Goal: Transaction & Acquisition: Purchase product/service

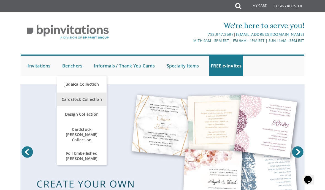
click at [90, 98] on span "Cardstock Collection" at bounding box center [81, 99] width 47 height 11
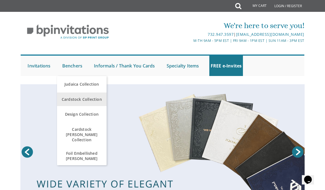
click at [85, 99] on span "Cardstock Collection" at bounding box center [81, 99] width 47 height 11
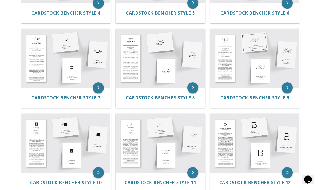
scroll to position [288, 0]
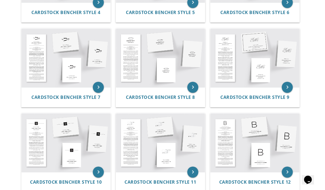
click at [4, 134] on body "My Cart Total: View Cart Item(s) Submit My Cart Total: View Cart Item(s) Login …" at bounding box center [162, 10] width 325 height 597
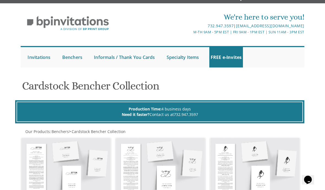
scroll to position [0, 0]
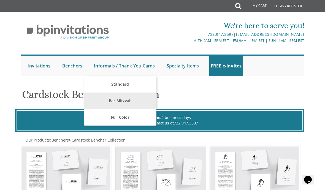
click at [125, 105] on link "Bar Mitzvah" at bounding box center [120, 101] width 73 height 17
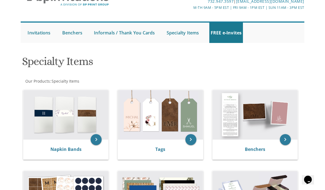
scroll to position [36, 0]
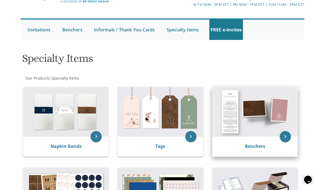
click at [275, 117] on img at bounding box center [255, 112] width 85 height 50
click at [274, 87] on img at bounding box center [255, 112] width 85 height 50
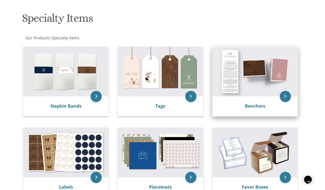
click at [257, 77] on img at bounding box center [255, 72] width 85 height 50
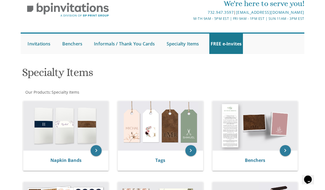
scroll to position [23, 0]
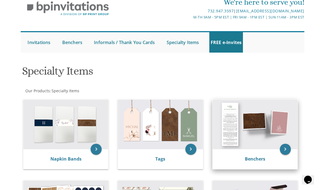
click at [287, 149] on icon "keyboard_arrow_right" at bounding box center [285, 149] width 11 height 11
click at [287, 144] on icon "keyboard_arrow_right" at bounding box center [285, 149] width 11 height 11
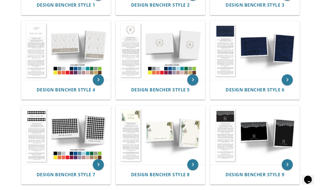
scroll to position [210, 0]
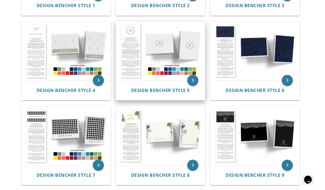
click at [133, 63] on img at bounding box center [160, 51] width 89 height 58
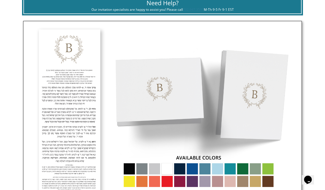
scroll to position [170, 0]
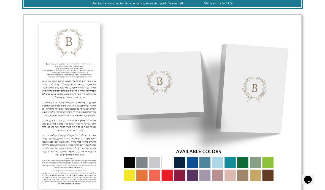
click at [202, 163] on img at bounding box center [162, 107] width 279 height 184
click at [203, 162] on img at bounding box center [162, 107] width 279 height 184
click at [202, 162] on img at bounding box center [162, 107] width 279 height 184
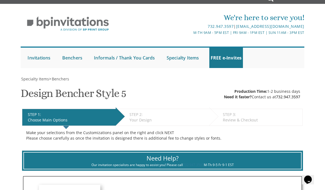
scroll to position [0, 0]
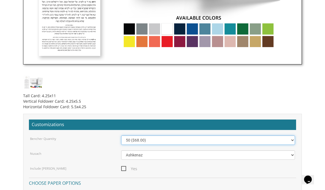
click at [291, 141] on select "50 ($68.00) 60 ($74.80) 70 ($81.60) 80 ($88.40) 90 ($95.20) 100 ($102.00) 125 (…" at bounding box center [208, 140] width 174 height 9
select select "100"
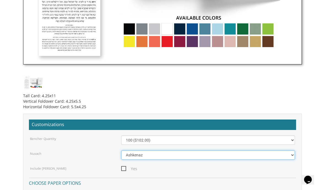
click at [292, 155] on select "Ashkenaz Edut Mizrach" at bounding box center [208, 155] width 174 height 9
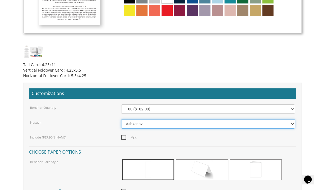
scroll to position [338, 0]
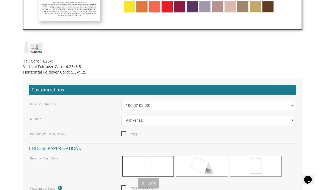
click at [140, 163] on span at bounding box center [148, 166] width 52 height 21
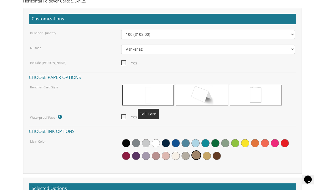
scroll to position [410, 0]
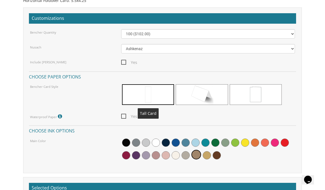
click at [124, 117] on span "Yes ($30.00)" at bounding box center [136, 116] width 31 height 7
click at [124, 117] on input "Yes ($30.00)" at bounding box center [123, 116] width 4 height 4
click at [184, 143] on span at bounding box center [186, 143] width 8 height 8
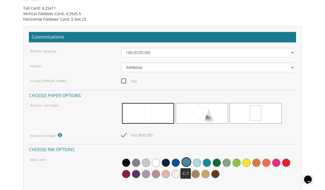
scroll to position [392, 0]
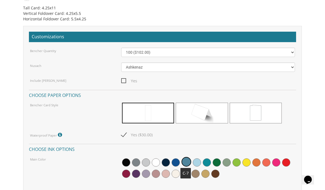
click at [123, 137] on span "Yes ($30.00)" at bounding box center [136, 135] width 31 height 7
click at [123, 136] on input "Yes ($30.00)" at bounding box center [123, 135] width 4 height 4
checkbox input "false"
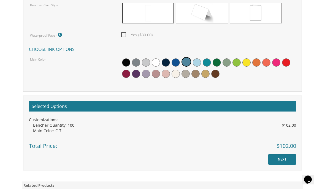
scroll to position [492, 0]
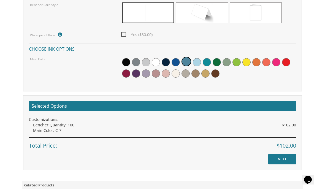
click at [288, 158] on input "NEXT" at bounding box center [283, 159] width 28 height 10
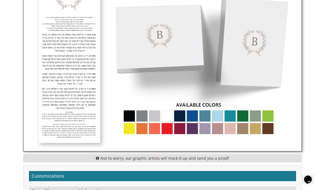
scroll to position [225, 0]
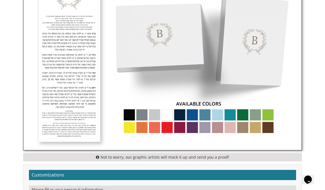
click at [207, 116] on img at bounding box center [162, 58] width 279 height 183
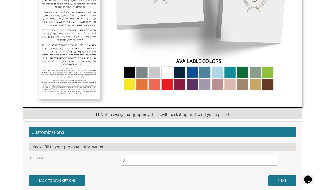
scroll to position [268, 0]
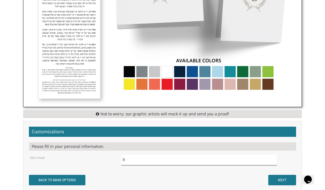
click at [180, 156] on input "B" at bounding box center [199, 160] width 156 height 10
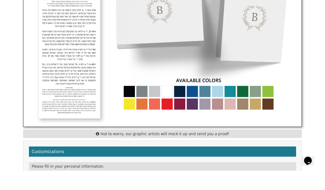
scroll to position [231, 0]
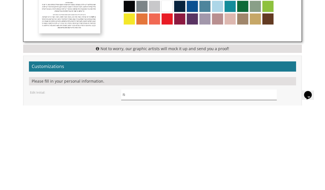
type input "מ"
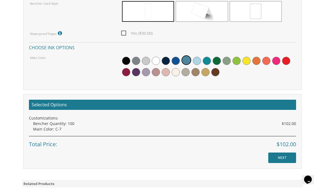
scroll to position [494, 0]
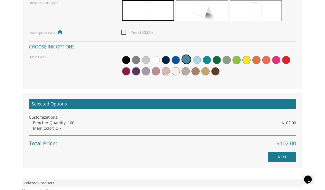
click at [285, 157] on input "NEXT" at bounding box center [283, 157] width 28 height 10
